Goal: Task Accomplishment & Management: Use online tool/utility

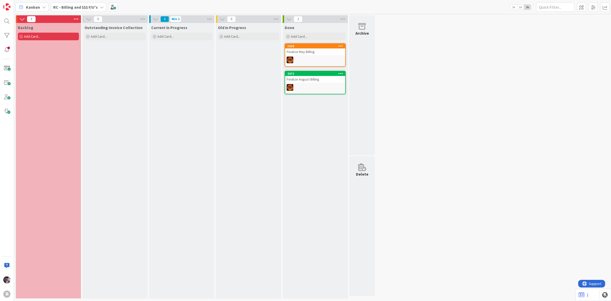
click at [100, 7] on icon at bounding box center [102, 7] width 4 height 4
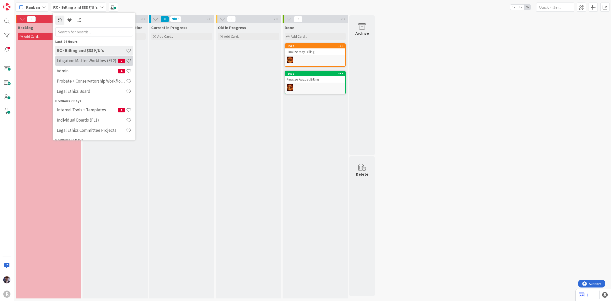
click at [88, 63] on div "Litigation Matter Workflow (FL2) 2" at bounding box center [94, 61] width 78 height 10
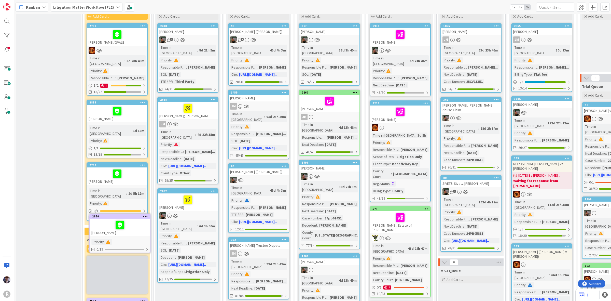
scroll to position [40, 0]
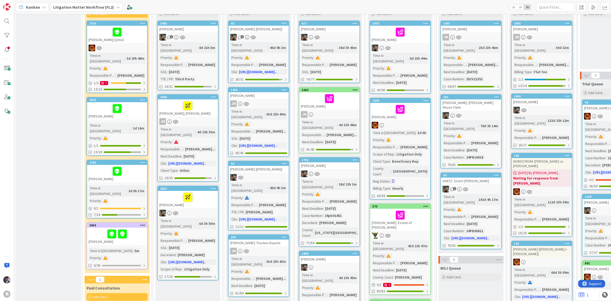
click at [129, 166] on div at bounding box center [117, 171] width 57 height 11
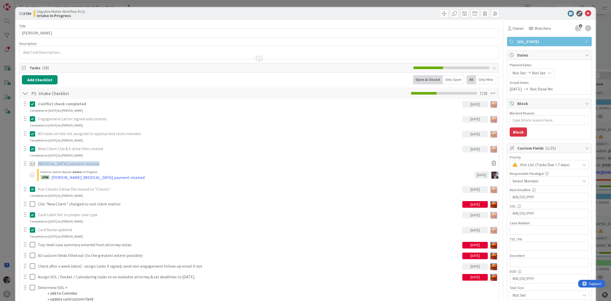
type textarea "x"
click at [59, 51] on p at bounding box center [259, 52] width 475 height 6
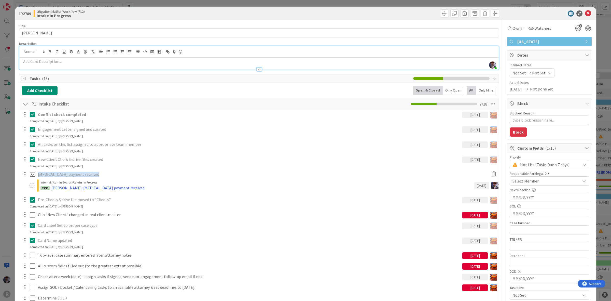
click at [64, 66] on div at bounding box center [259, 66] width 480 height 5
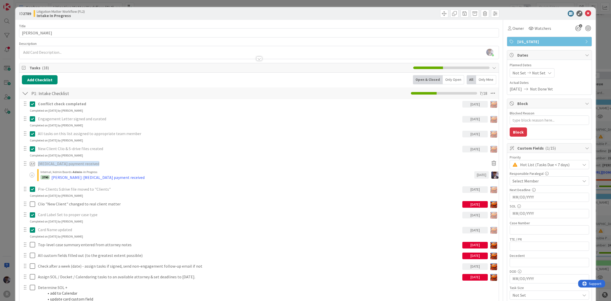
click at [61, 51] on p at bounding box center [259, 52] width 475 height 6
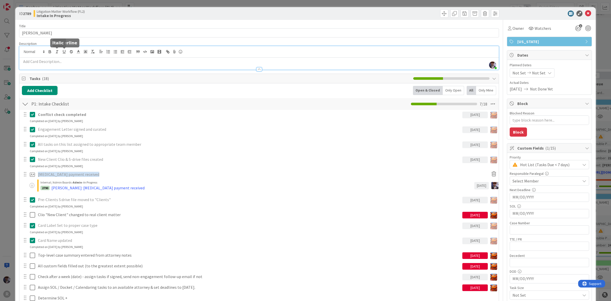
click at [50, 61] on p at bounding box center [259, 62] width 475 height 6
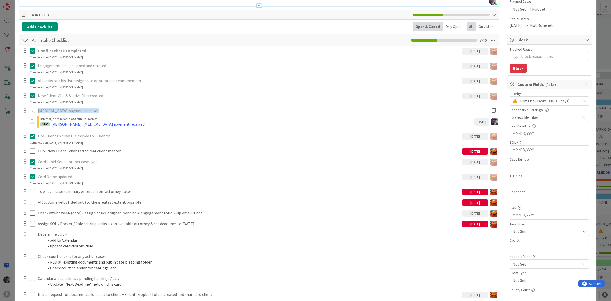
type textarea "x"
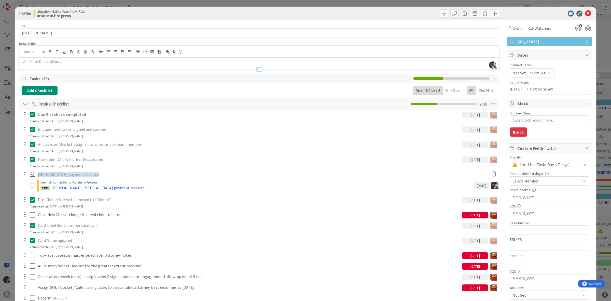
click at [10, 157] on div "ID 2789 Litigation Matter Workflow (FL2) Intake In Progress Title 11 / 128 GLEN…" at bounding box center [305, 150] width 611 height 301
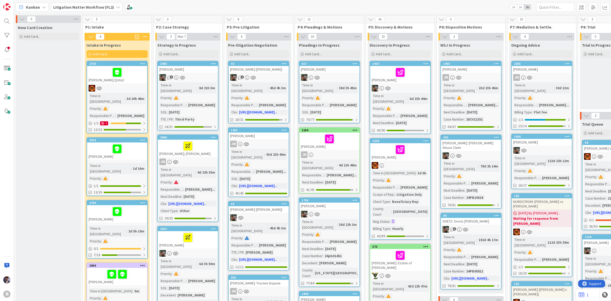
click at [34, 7] on span "Kanban" at bounding box center [33, 7] width 14 height 6
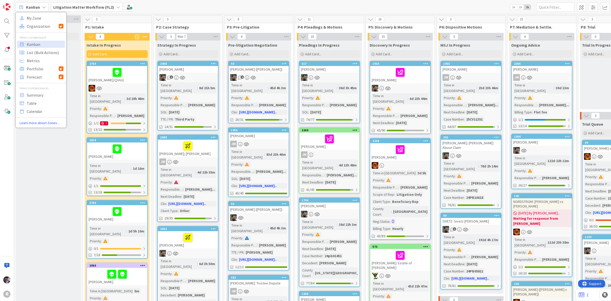
click at [85, 5] on b "Litigation Matter Workflow (FL2)" at bounding box center [83, 7] width 61 height 5
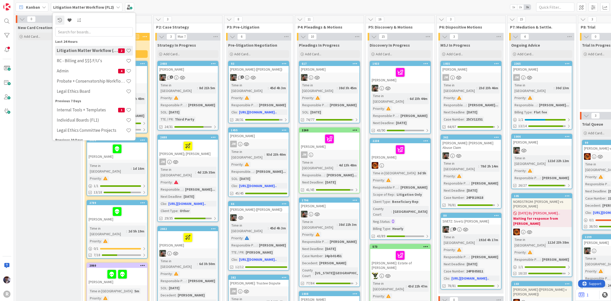
drag, startPoint x: 37, startPoint y: 83, endPoint x: 53, endPoint y: 79, distance: 16.6
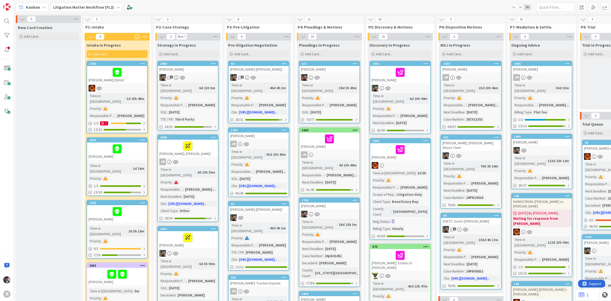
click at [58, 6] on b "Litigation Matter Workflow (FL2)" at bounding box center [83, 7] width 61 height 5
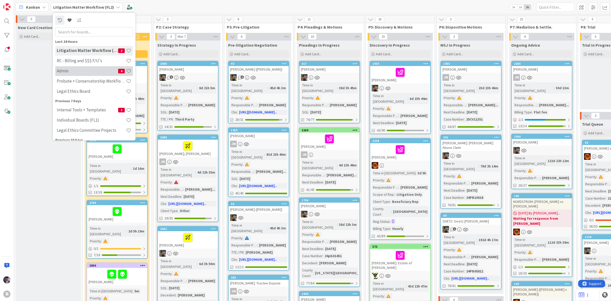
click at [72, 68] on div "Admin 4" at bounding box center [94, 71] width 78 height 10
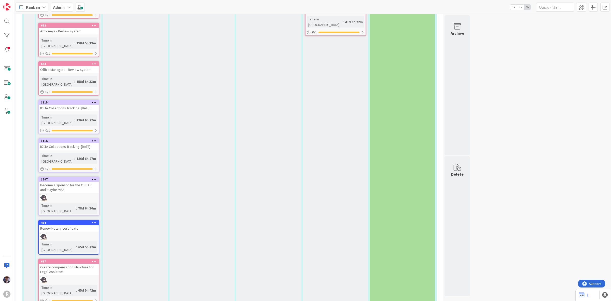
scroll to position [1605, 0]
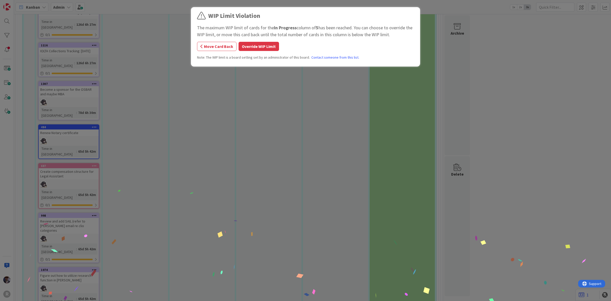
click at [261, 41] on div "WIP Limit Violation The maximum WIP limit of cards for the In Progress column o…" at bounding box center [305, 37] width 217 height 53
click at [261, 47] on button "Override WIP Limit" at bounding box center [259, 46] width 41 height 9
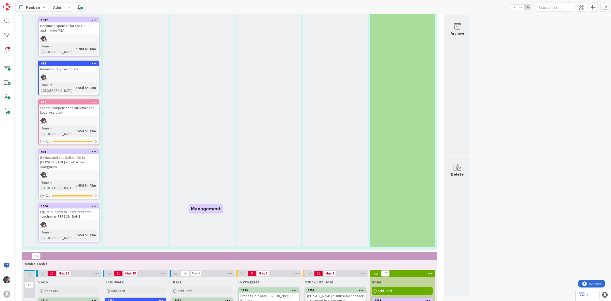
scroll to position [1701, 0]
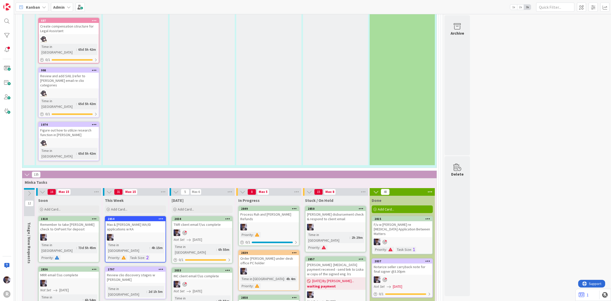
scroll to position [1751, 0]
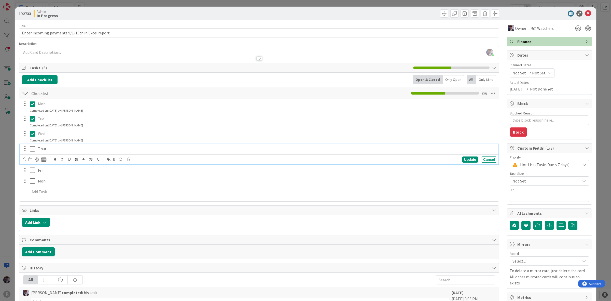
click at [31, 150] on icon at bounding box center [32, 149] width 5 height 6
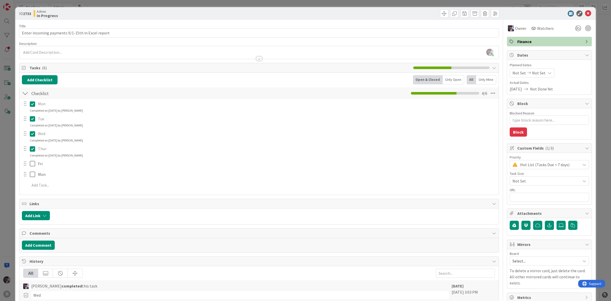
type textarea "x"
click at [5, 160] on div "ID 2733 Admin In Progress Title 48 / 128 Enter incoming payments 9/1-15th in Ex…" at bounding box center [305, 150] width 611 height 301
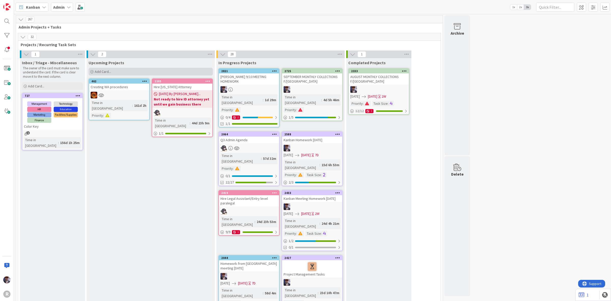
click at [110, 72] on span "Add Card..." at bounding box center [103, 71] width 16 height 5
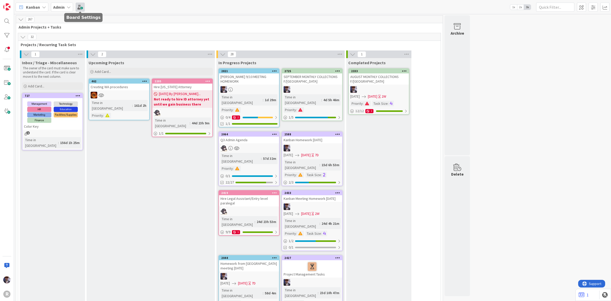
click at [79, 6] on span at bounding box center [80, 7] width 9 height 9
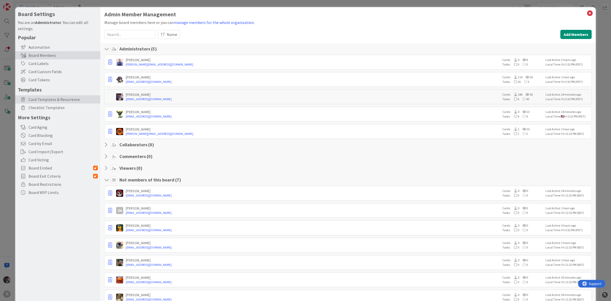
click at [48, 96] on span "Card Templates & Recurrence" at bounding box center [63, 99] width 69 height 6
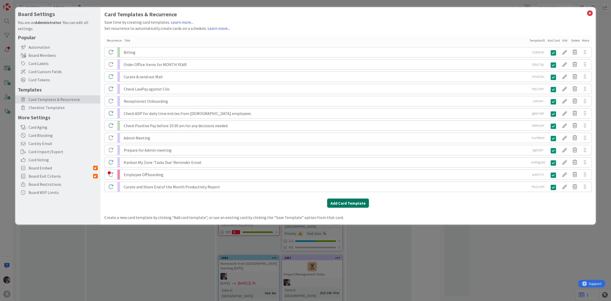
click at [338, 204] on button "Add Card Template" at bounding box center [348, 202] width 42 height 9
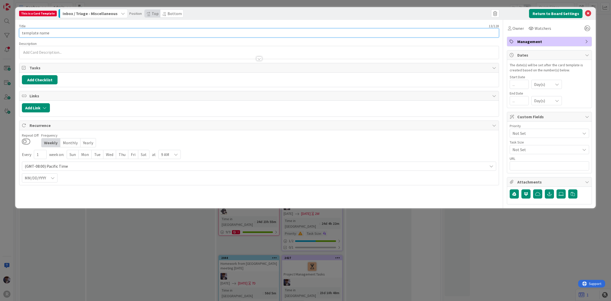
click at [78, 31] on input "template name" at bounding box center [259, 32] width 480 height 9
type input "$"
click at [63, 32] on input "P&L Charges List" at bounding box center [259, 32] width 480 height 9
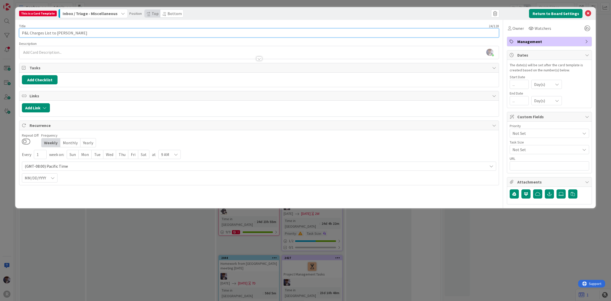
type input "P&L Charges List to Lisa"
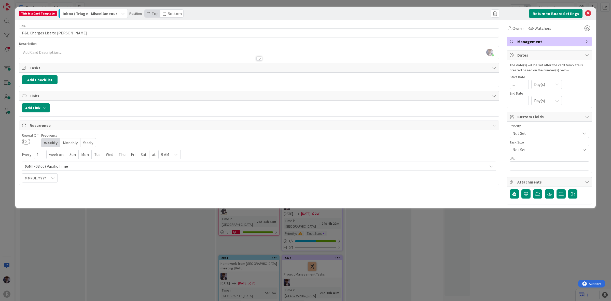
click at [52, 53] on div "Minka Laine Friesen just joined" at bounding box center [259, 52] width 480 height 13
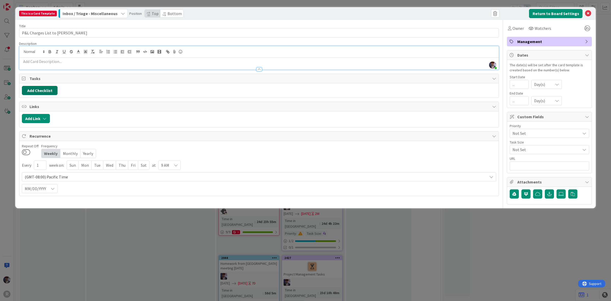
click at [54, 91] on button "Add Checklist" at bounding box center [40, 90] width 36 height 9
type input "Charges"
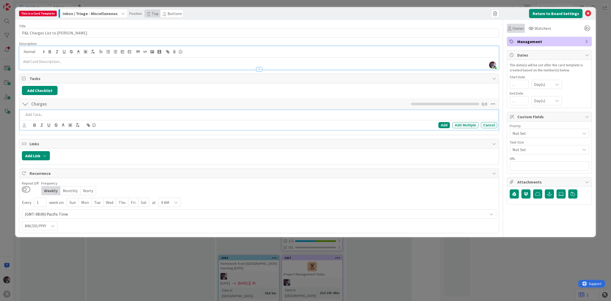
click at [516, 24] on div "Owner" at bounding box center [516, 28] width 18 height 9
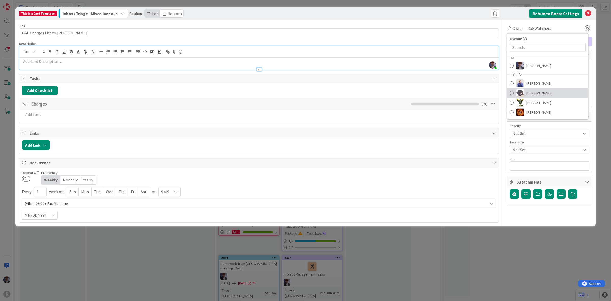
click at [536, 94] on span "Kelly Nguyen" at bounding box center [539, 93] width 25 height 8
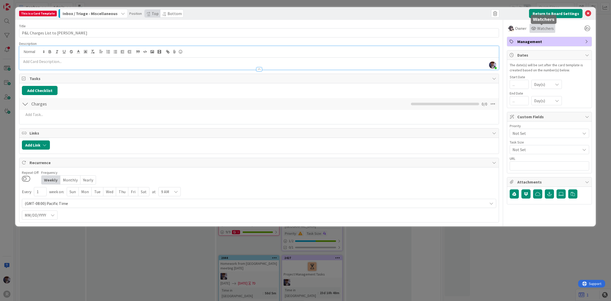
click at [550, 29] on span "Watchers" at bounding box center [546, 28] width 17 height 6
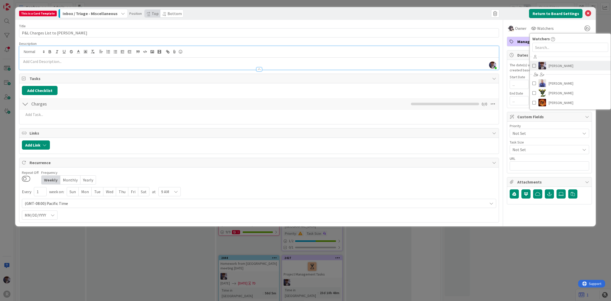
click at [569, 66] on span "Minka Laine Friesen" at bounding box center [561, 66] width 25 height 8
click at [561, 25] on div "Owner Owner Remove Set as Watcher Minka Laine Friesen John Grant Kelly Nguyen N…" at bounding box center [549, 28] width 85 height 9
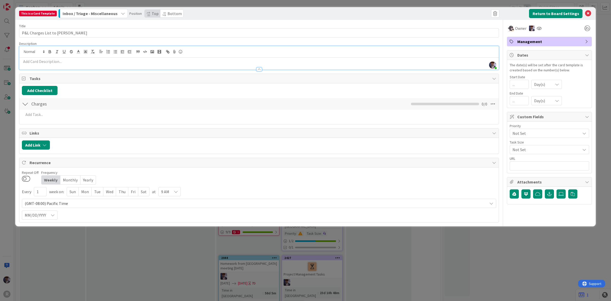
click at [547, 41] on span "Management" at bounding box center [550, 41] width 65 height 6
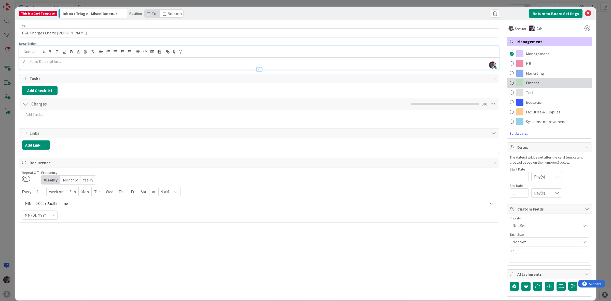
click at [526, 81] on span "Finance" at bounding box center [533, 83] width 14 height 6
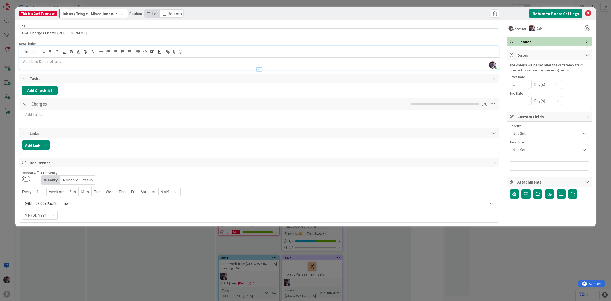
click at [607, 54] on div "This is a Card Template Inbox / Triage - Miscellaneous Position Top Bottom Retu…" at bounding box center [305, 150] width 611 height 301
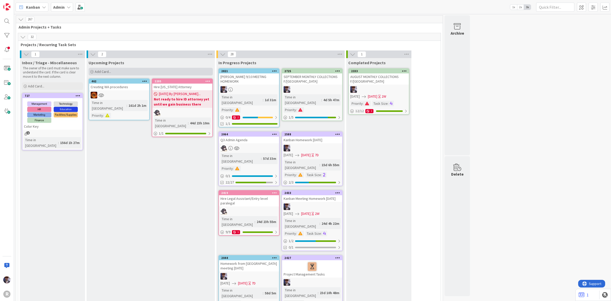
click at [145, 73] on div "Add Card..." at bounding box center [151, 72] width 124 height 8
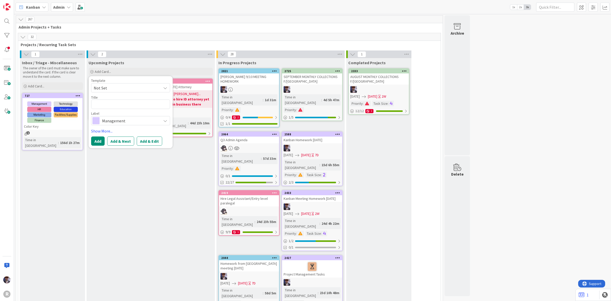
click at [136, 88] on span "Not Set" at bounding box center [126, 88] width 64 height 7
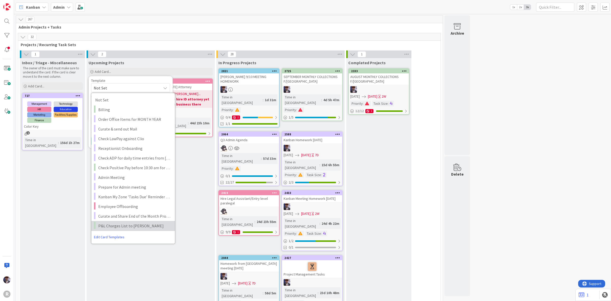
click at [144, 224] on span "P&L Charges List to Lisa" at bounding box center [134, 225] width 73 height 7
type textarea "x"
type textarea "P&L Charges List to Lisa"
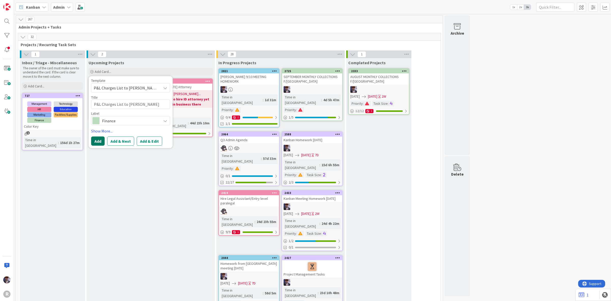
click at [96, 141] on button "Add" at bounding box center [98, 140] width 14 height 9
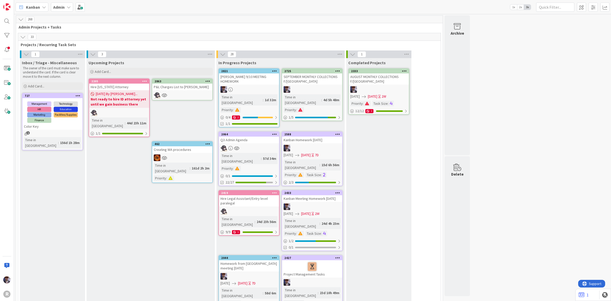
click at [194, 88] on div "P&L Charges List to Lisa" at bounding box center [182, 87] width 60 height 7
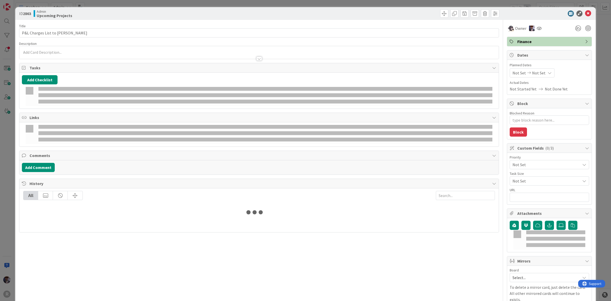
type textarea "x"
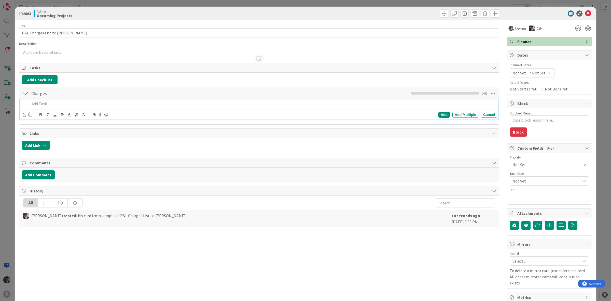
click at [49, 104] on p at bounding box center [263, 104] width 466 height 6
click at [97, 104] on p at bounding box center [263, 104] width 466 height 6
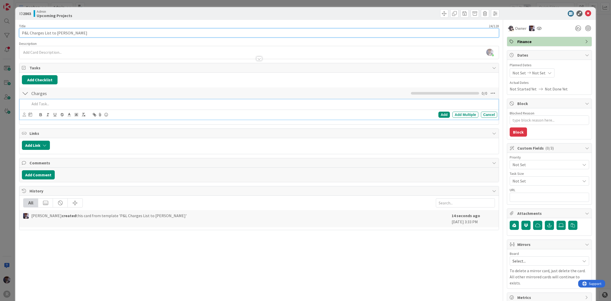
click at [22, 31] on input "P&L Charges List to Lisa" at bounding box center [259, 32] width 480 height 9
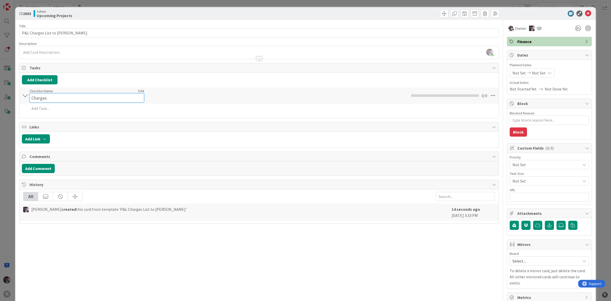
click at [31, 94] on input "Charges" at bounding box center [87, 97] width 115 height 9
type input "September Charges"
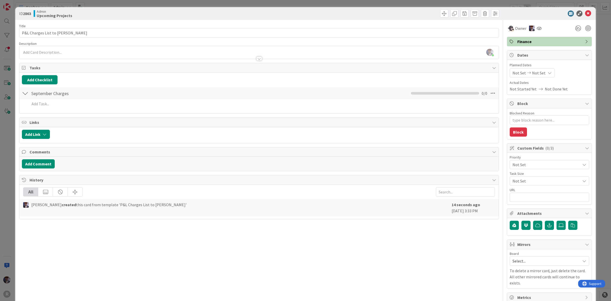
click at [10, 150] on div "ID 2863 Admin Upcoming Projects Title 24 / 128 P&L Charges List to Lisa Descrip…" at bounding box center [305, 150] width 611 height 301
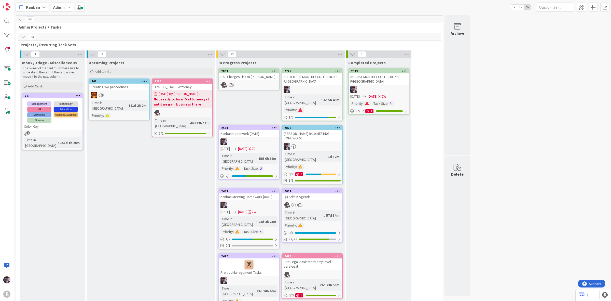
scroll to position [223, 0]
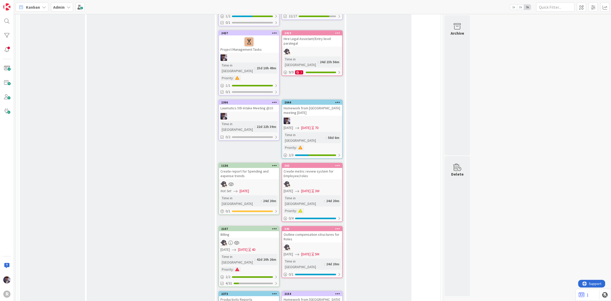
click at [258, 296] on div "Productivity Reports" at bounding box center [249, 299] width 60 height 7
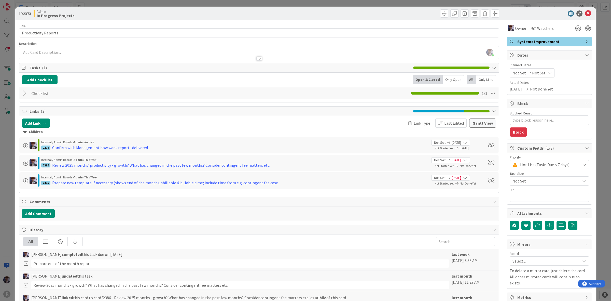
click at [1, 154] on div "ID 2373 Admin In Progress Projects Title 21 / 128 Productivity Reports Descript…" at bounding box center [305, 150] width 611 height 301
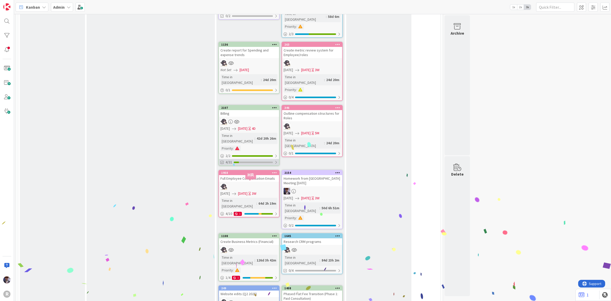
scroll to position [353, 0]
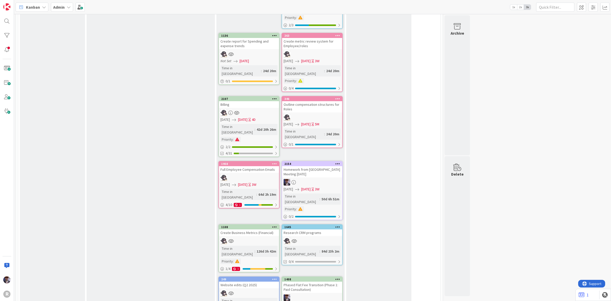
click at [319, 114] on div "In Progress Projects 2725 SEPTEMBER MONTHLY COLLECTIONS F/US Time in Column : 4…" at bounding box center [281, 152] width 128 height 895
click at [318, 166] on div "Homework from Kanban Meeting 7/23/25" at bounding box center [312, 171] width 60 height 11
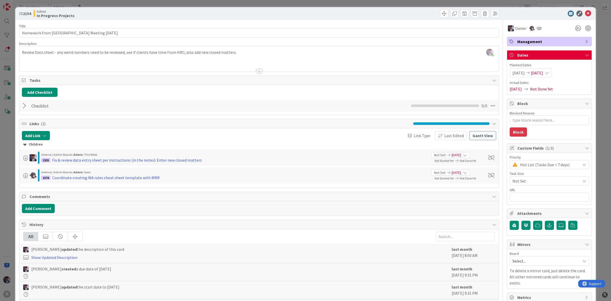
click at [2, 167] on div "ID 2154 Admin In Progress Projects Title 36 / 128 Homework from Kanban Meeting …" at bounding box center [305, 150] width 611 height 301
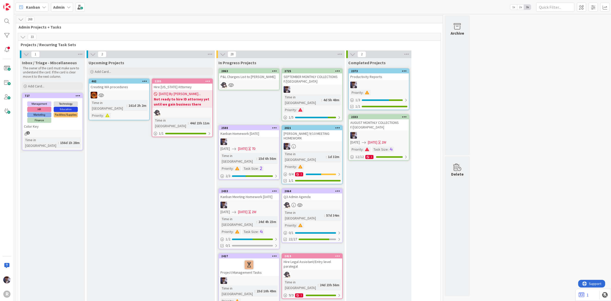
click at [267, 130] on div "Kanban Homework Aug 27" at bounding box center [249, 133] width 60 height 7
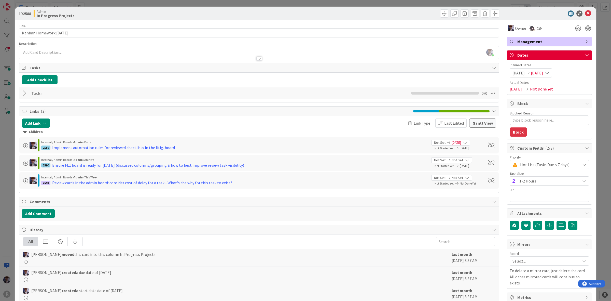
click at [5, 176] on div "ID 2588 Admin In Progress Projects Title 22 / 128 Kanban Homework Aug 27 Descri…" at bounding box center [305, 150] width 611 height 301
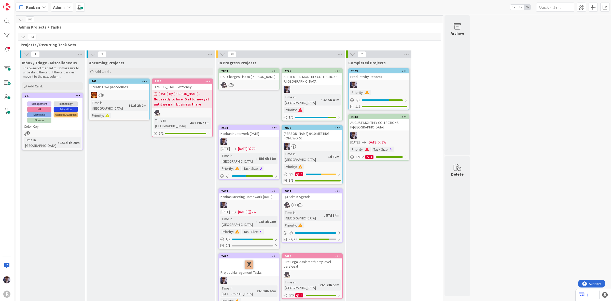
click at [321, 130] on div "JOHN 9/10 MEETING HOMEWORK" at bounding box center [312, 135] width 60 height 11
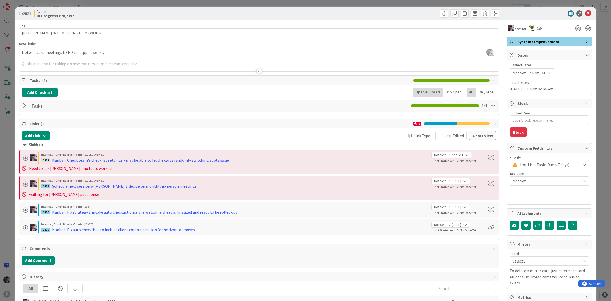
click at [3, 166] on div "ID 2821 Admin In Progress Projects Title 26 / 128 JOHN 9/10 MEETING HOMEWORK De…" at bounding box center [305, 150] width 611 height 301
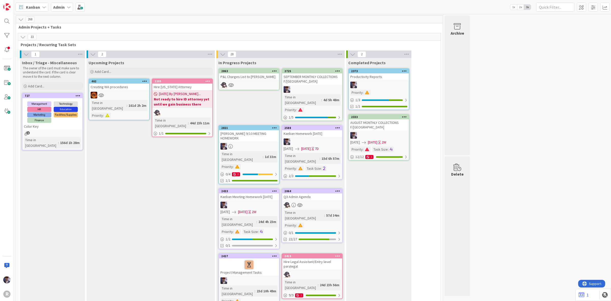
click at [320, 193] on div "Q3 Admin Agenda" at bounding box center [312, 196] width 60 height 7
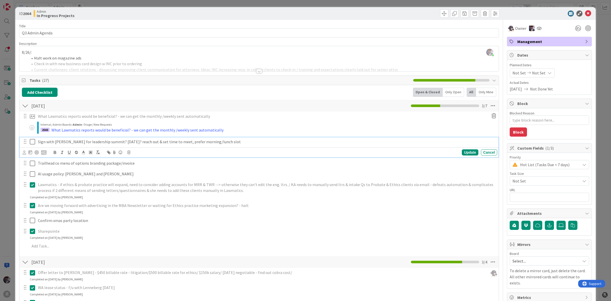
click at [32, 143] on icon at bounding box center [32, 142] width 5 height 6
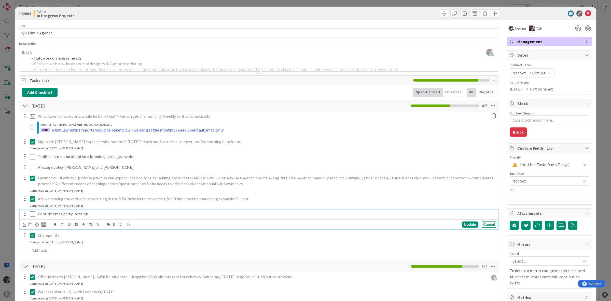
click at [31, 212] on icon at bounding box center [32, 214] width 5 height 6
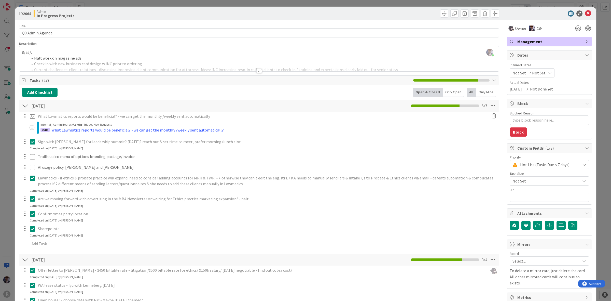
type textarea "x"
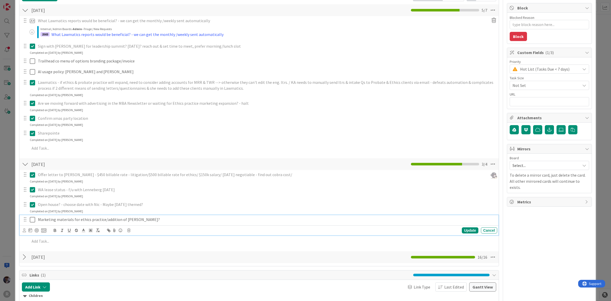
click at [45, 220] on p "Marketing materials for ethics practice/addition of Troy?" at bounding box center [267, 220] width 458 height 6
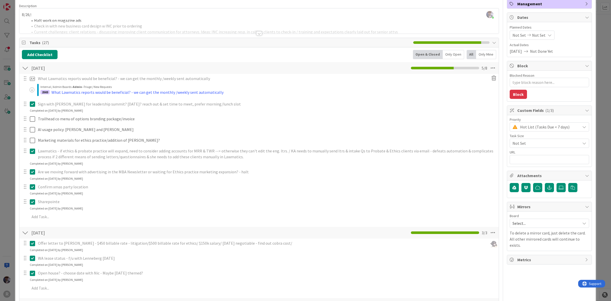
scroll to position [32, 0]
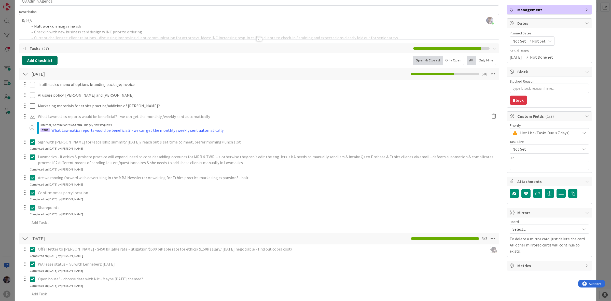
click at [34, 63] on button "Add Checklist" at bounding box center [40, 60] width 36 height 9
type input "Sep 11"
type textarea "x"
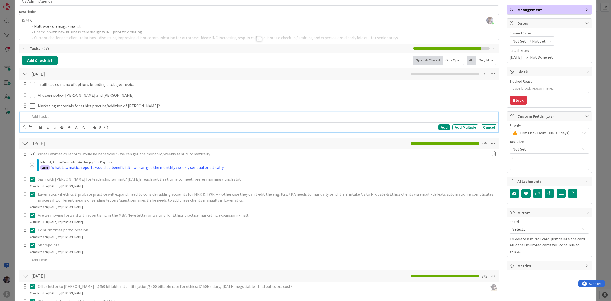
click at [28, 141] on div at bounding box center [25, 143] width 7 height 9
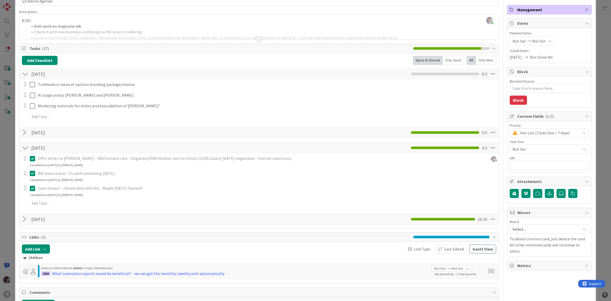
click at [24, 145] on div at bounding box center [25, 147] width 7 height 9
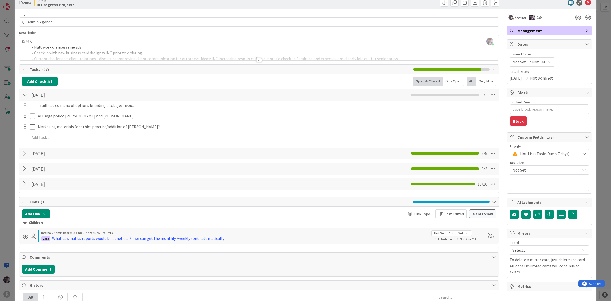
scroll to position [0, 0]
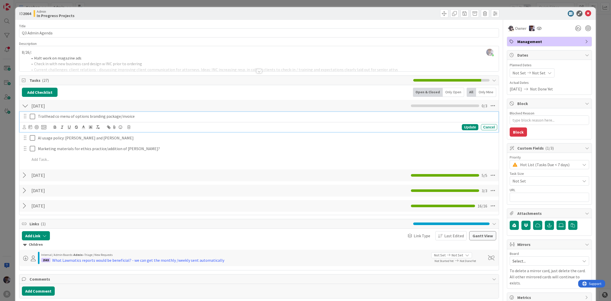
click at [134, 116] on p "Trailhead co menu of options branding package/invoice" at bounding box center [267, 116] width 458 height 6
click at [31, 115] on icon at bounding box center [32, 116] width 5 height 6
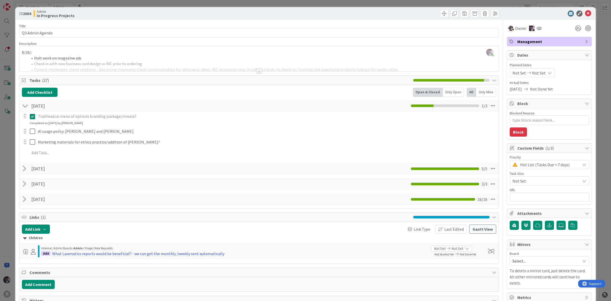
click at [15, 141] on div "ID 2064 Admin In Progress Projects Title 16 / 128 Q3 Admin Agenda Description M…" at bounding box center [305, 227] width 581 height 440
type textarea "x"
click at [8, 147] on div "ID 2064 Admin In Progress Projects Title 16 / 128 Q3 Admin Agenda Description M…" at bounding box center [305, 150] width 611 height 301
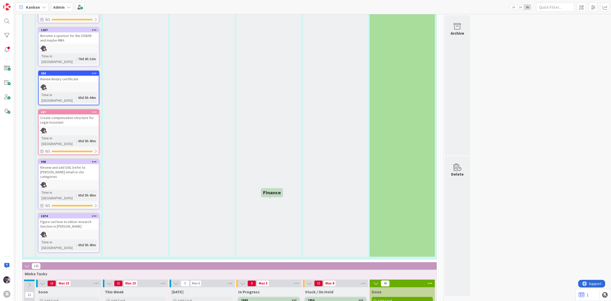
scroll to position [1725, 0]
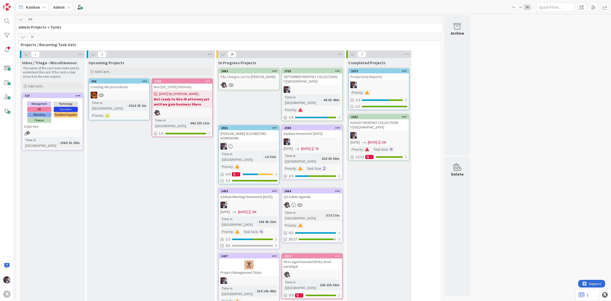
scroll to position [1648, 0]
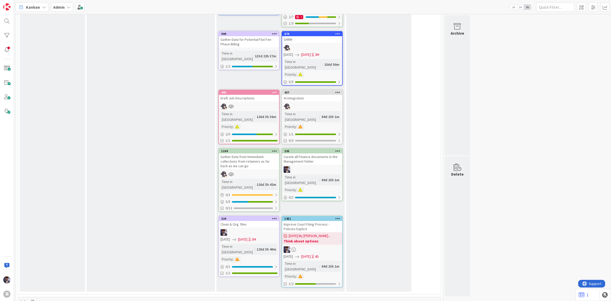
scroll to position [629, 0]
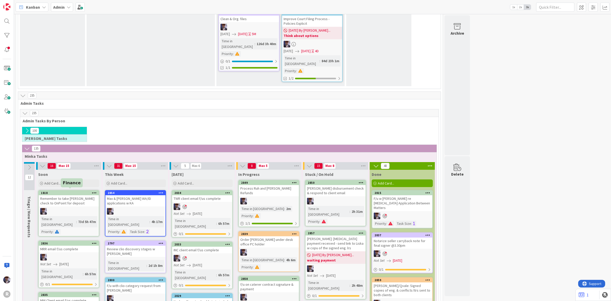
scroll to position [916, 0]
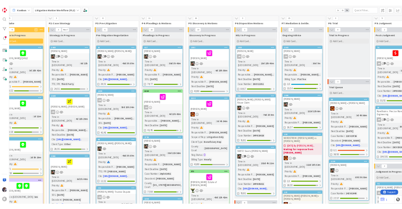
scroll to position [0, 37]
